Goal: Information Seeking & Learning: Understand process/instructions

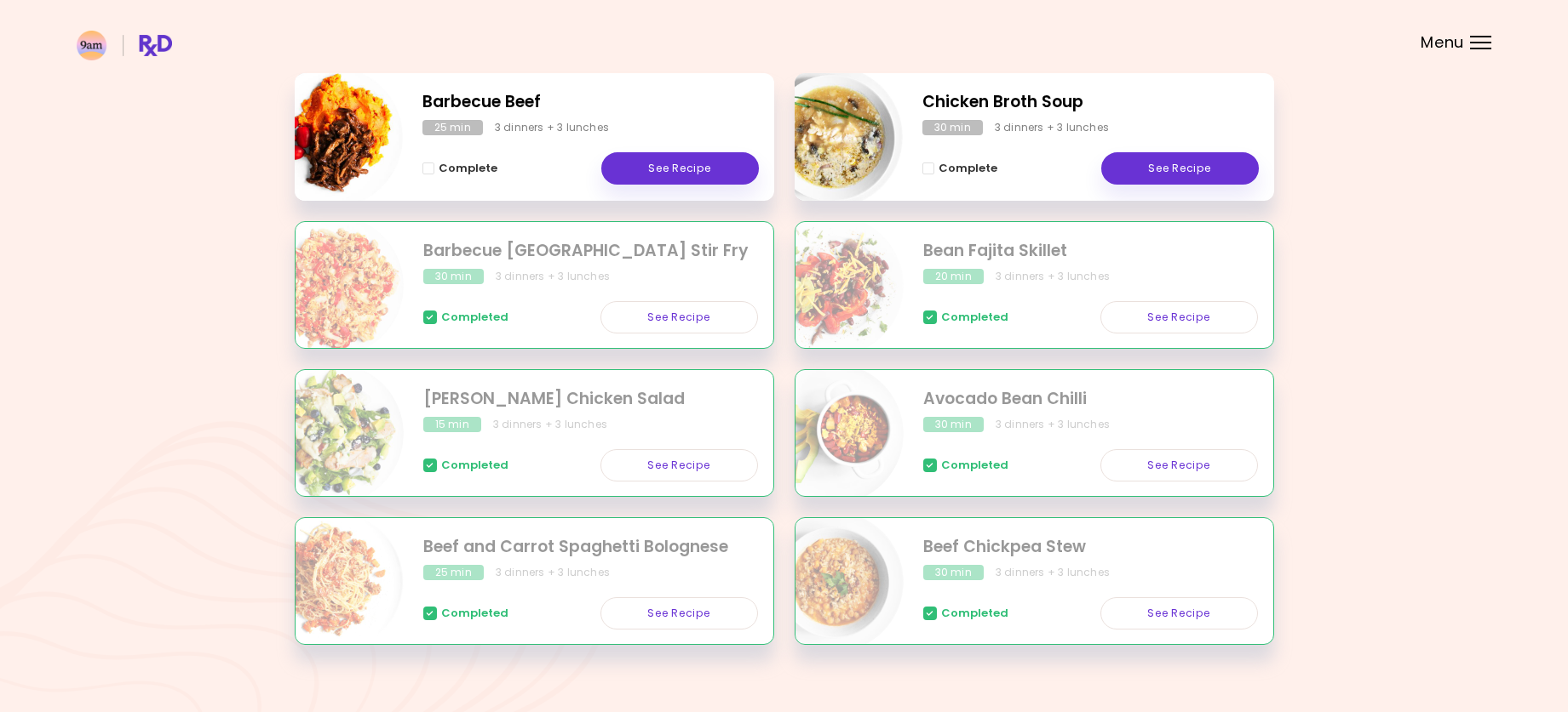
scroll to position [292, 0]
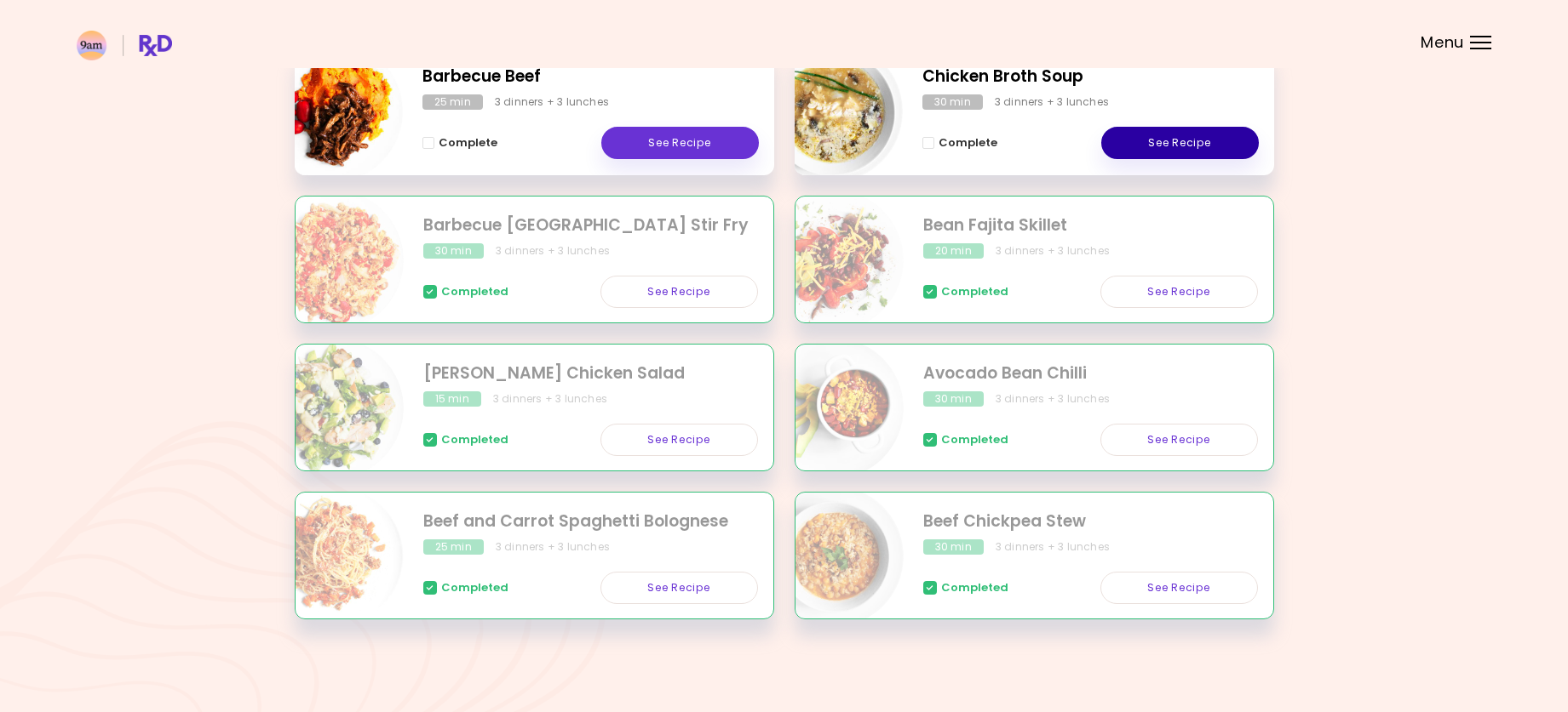
click at [1171, 140] on link "See Recipe" at bounding box center [1179, 143] width 157 height 32
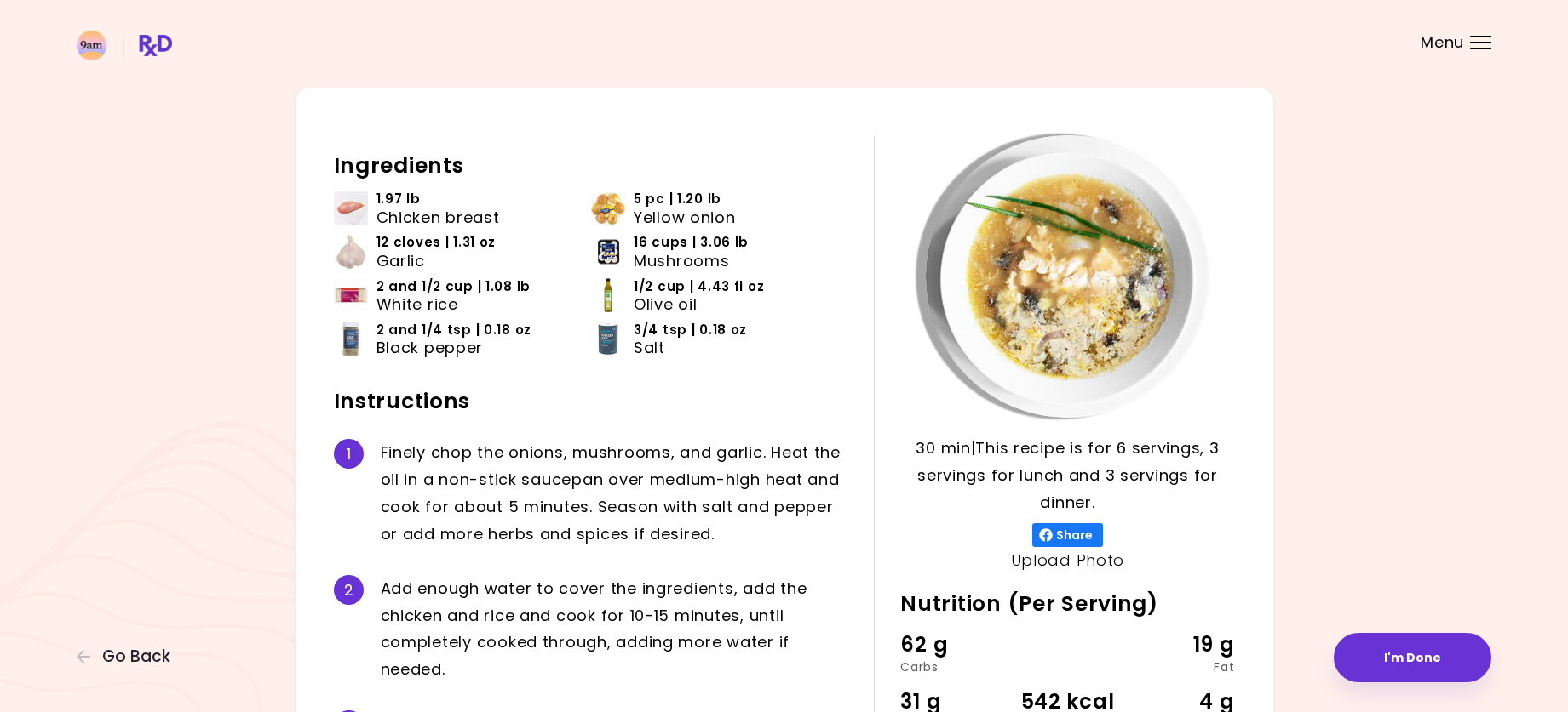
scroll to position [8, 0]
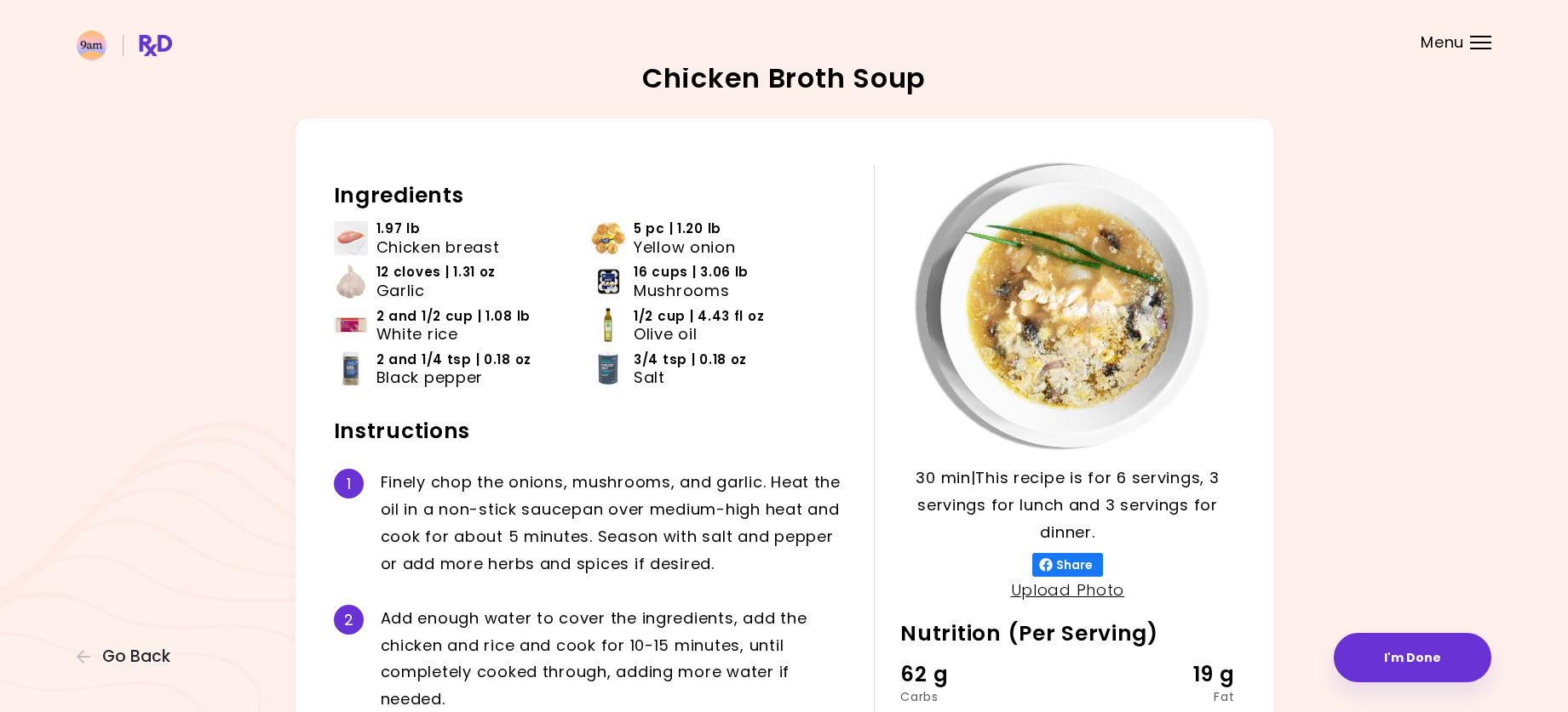
click at [1242, 378] on div "30 min 30 min | This recipe is for 6 servings, 3 servings for lunch and 3 servi…" at bounding box center [784, 549] width 980 height 863
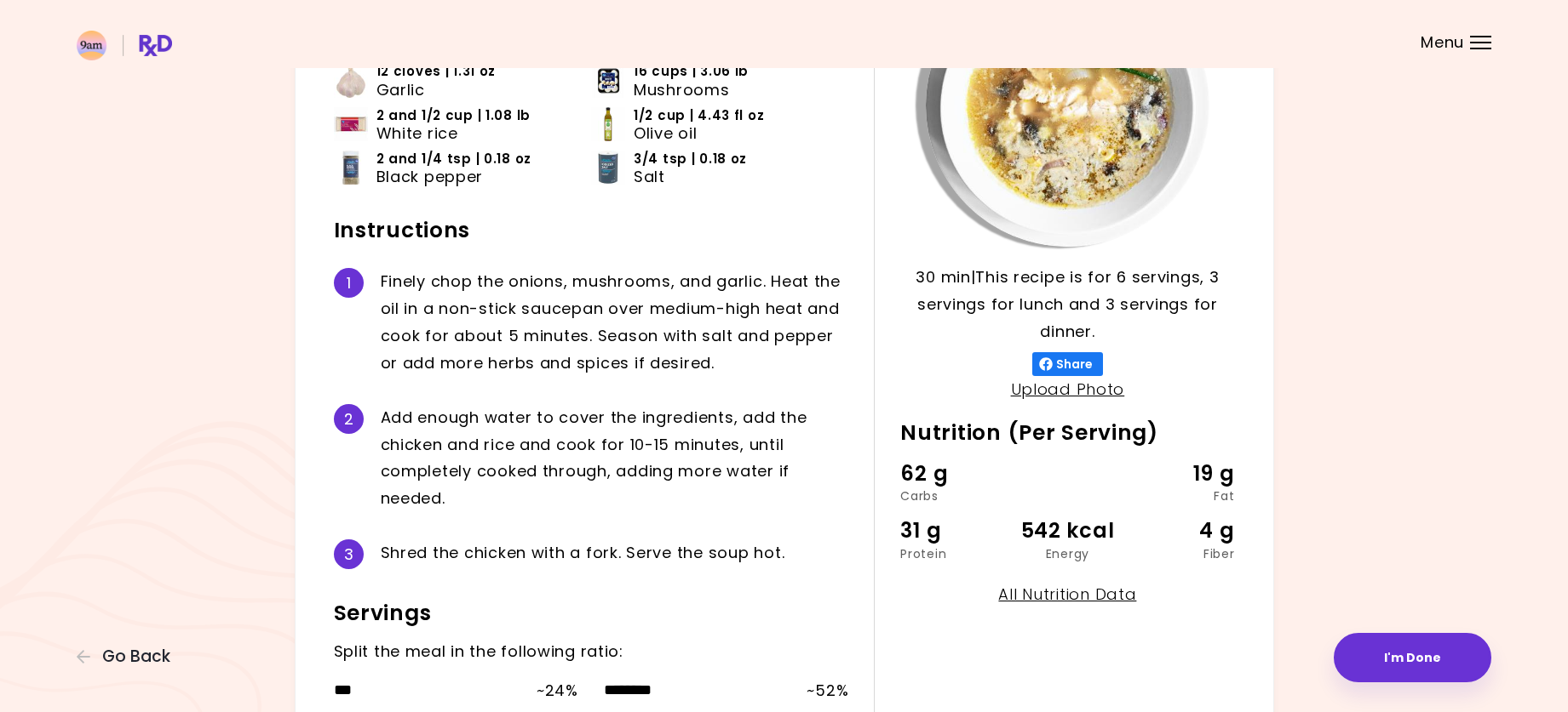
scroll to position [348, 0]
